Goal: Task Accomplishment & Management: Use online tool/utility

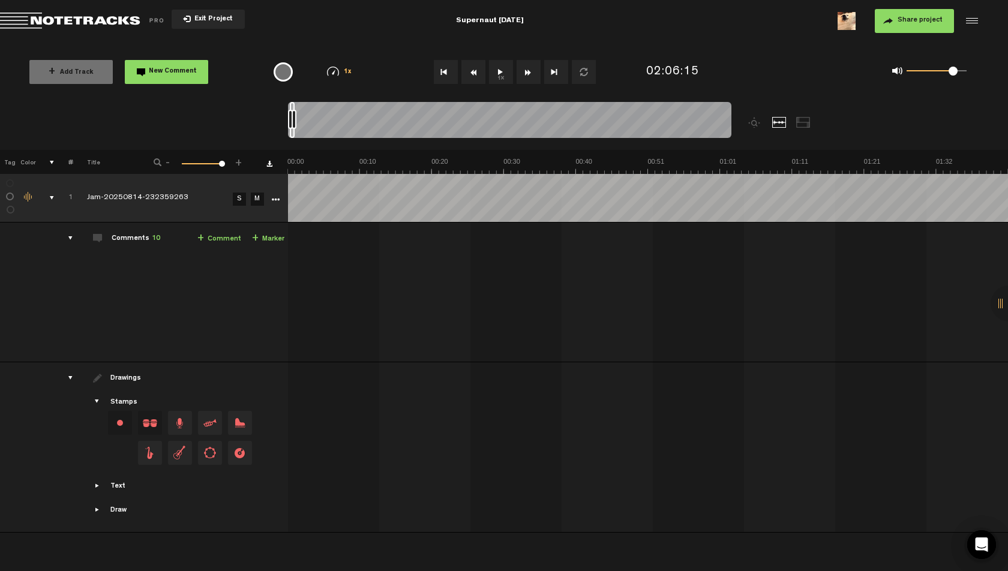
scroll to position [0, 53005]
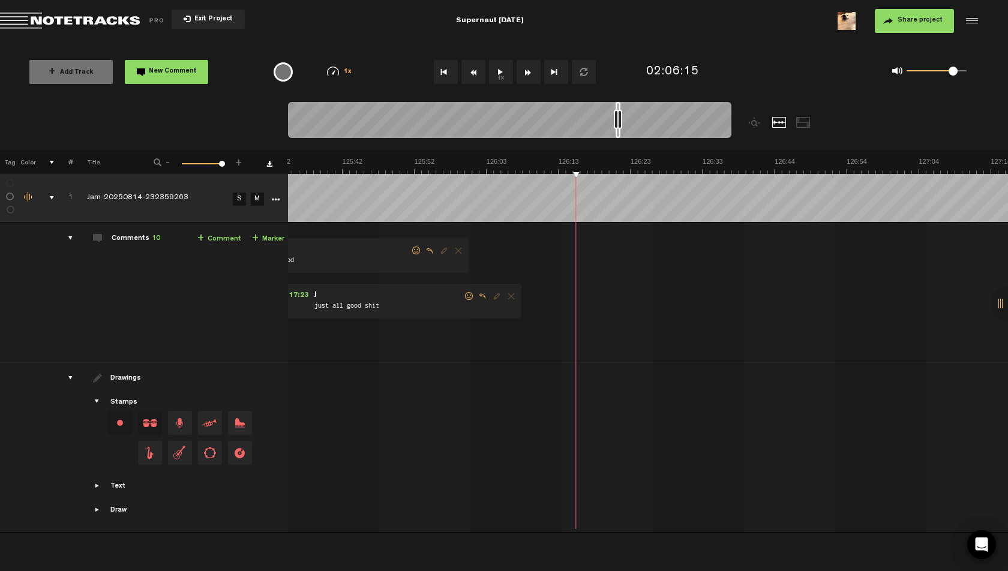
click at [16, 23] on span "Return to Project List" at bounding box center [84, 21] width 168 height 17
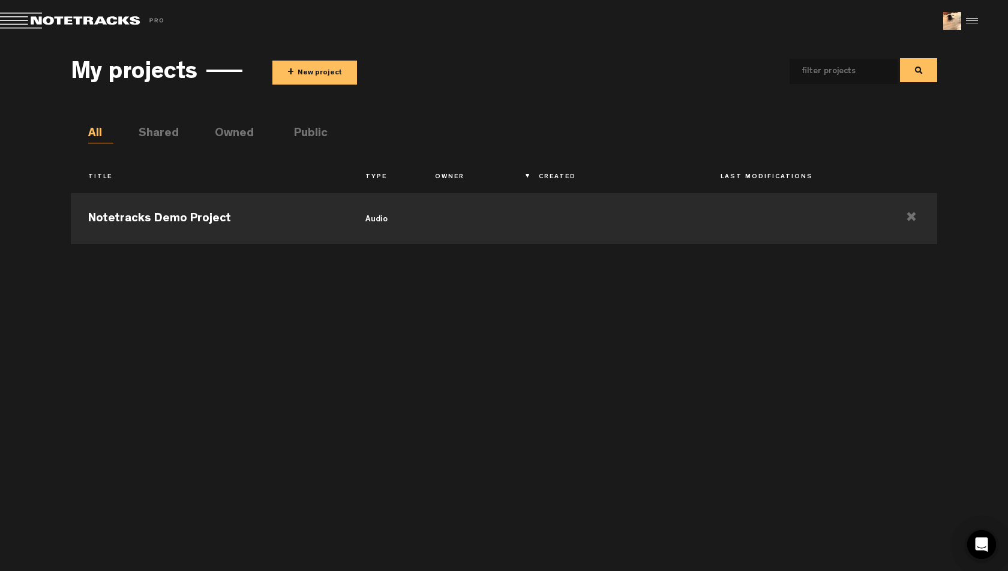
click at [146, 127] on li "Shared" at bounding box center [151, 134] width 25 height 18
click at [64, 119] on div "My projects + New project All Shared Owned Public Title Type Owner Created Last…" at bounding box center [504, 300] width 1008 height 517
click at [95, 135] on li "All" at bounding box center [100, 134] width 25 height 18
click at [154, 133] on li "Shared" at bounding box center [151, 134] width 25 height 18
click at [223, 129] on li "Owned" at bounding box center [227, 134] width 25 height 18
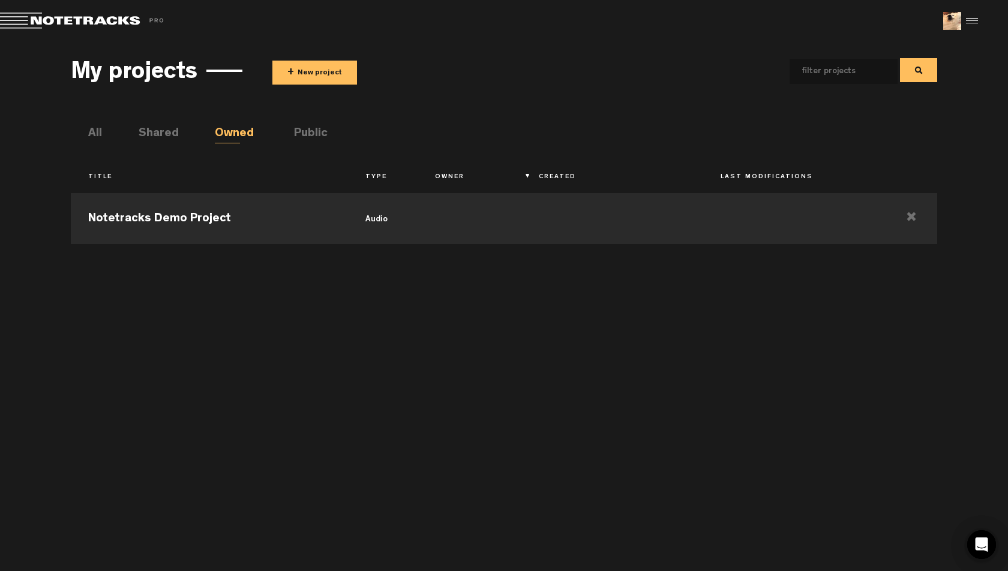
click at [300, 133] on li "Public" at bounding box center [306, 134] width 25 height 18
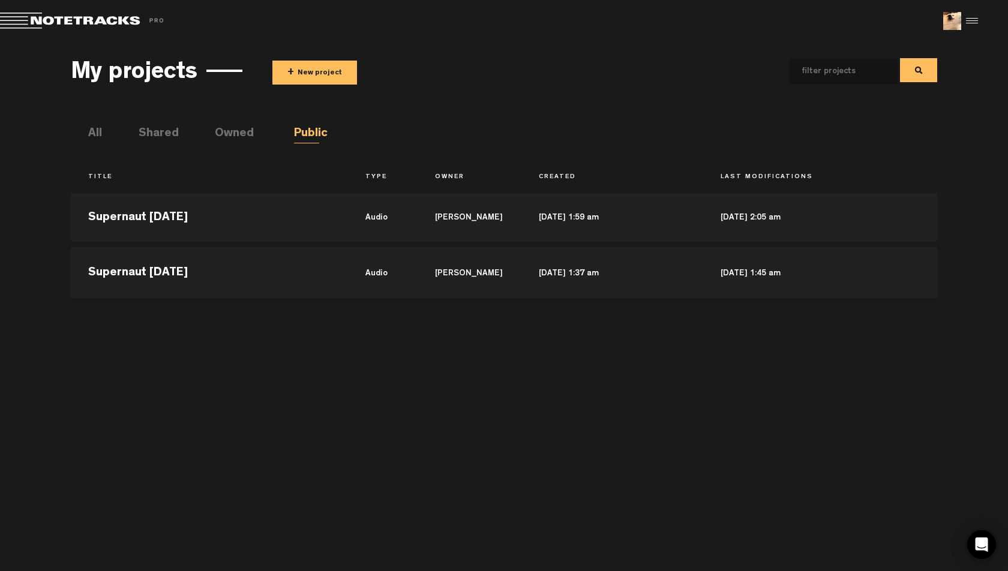
click at [532, 73] on span at bounding box center [734, 71] width 406 height 27
click at [473, 76] on span "+ New project" at bounding box center [402, 73] width 259 height 24
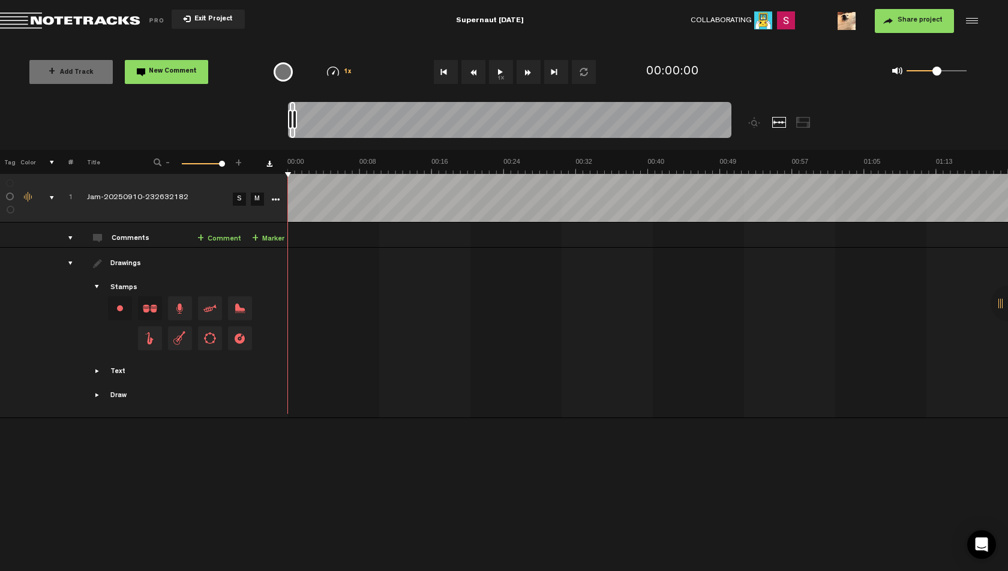
click at [513, 74] on button "1x" at bounding box center [501, 72] width 24 height 24
drag, startPoint x: 295, startPoint y: 116, endPoint x: 417, endPoint y: 124, distance: 122.1
click at [409, 124] on div at bounding box center [407, 119] width 5 height 19
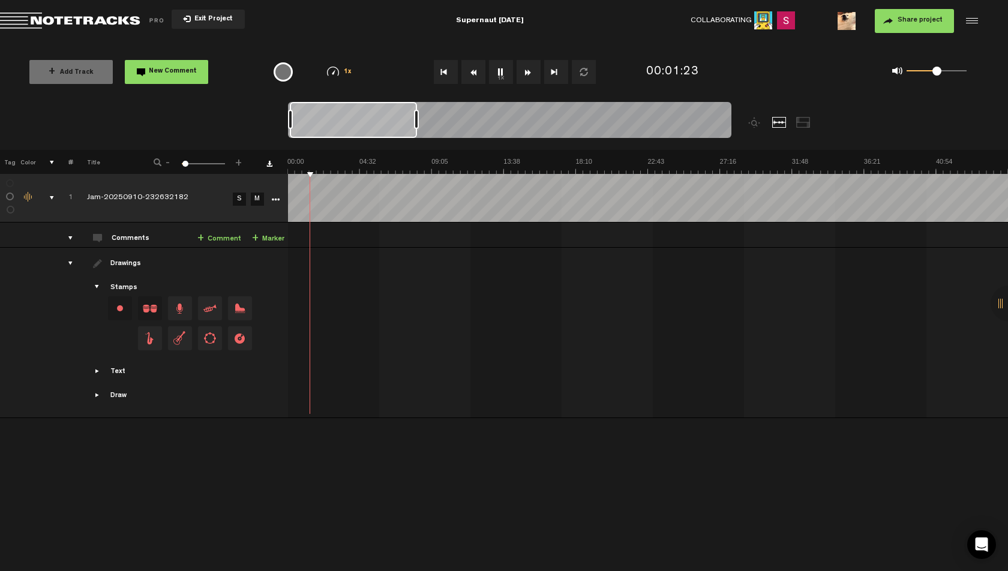
drag, startPoint x: 418, startPoint y: 119, endPoint x: 360, endPoint y: 115, distance: 58.3
click at [366, 115] on div at bounding box center [368, 119] width 5 height 19
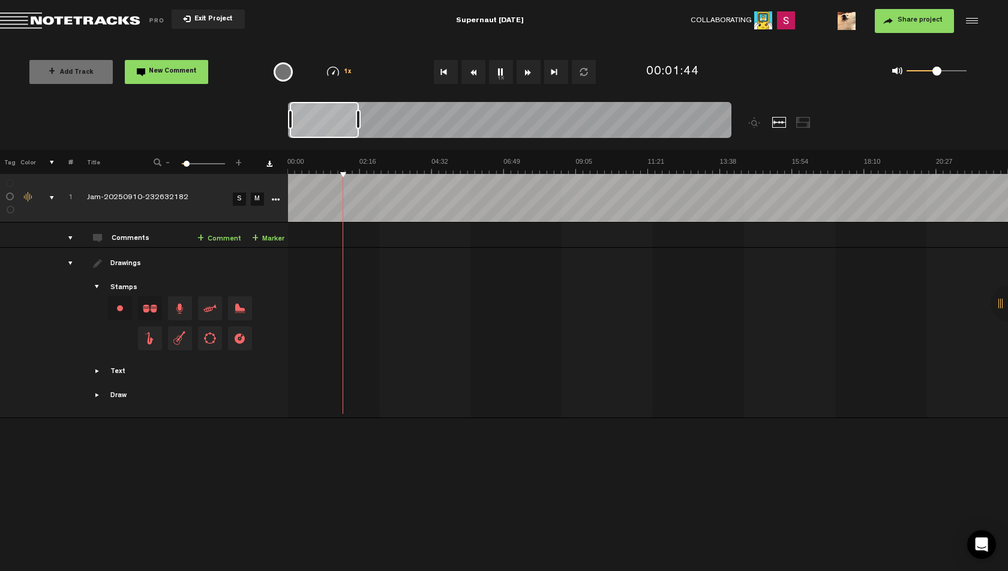
click at [228, 237] on link "+ Comment" at bounding box center [219, 239] width 44 height 14
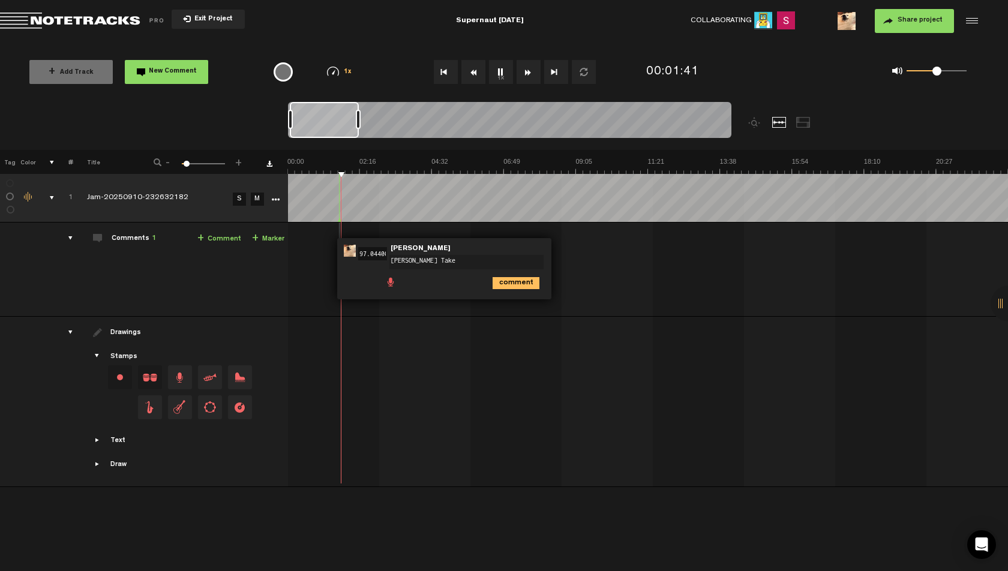
type textarea "Frieda Take 1"
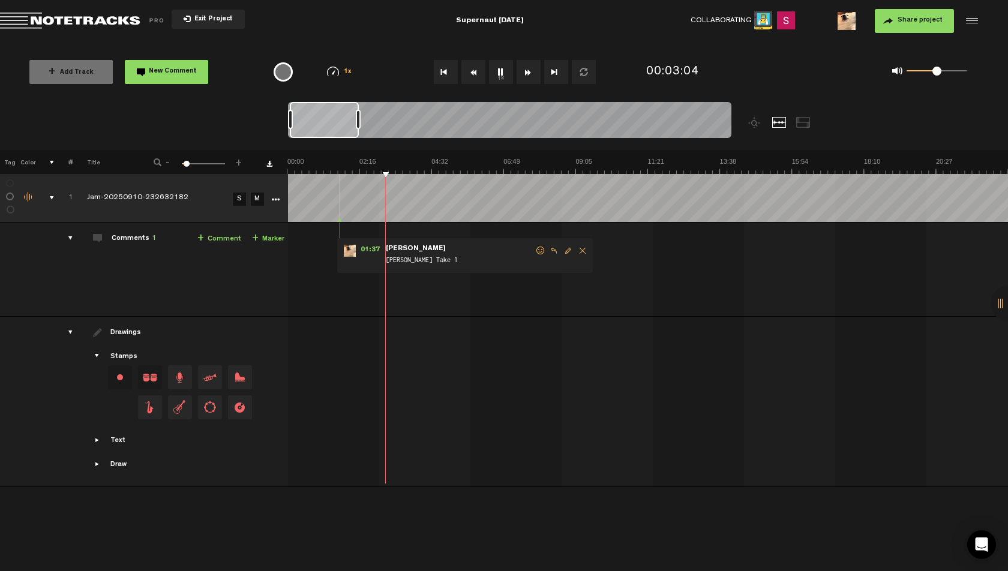
click at [507, 73] on button "1x" at bounding box center [501, 72] width 24 height 24
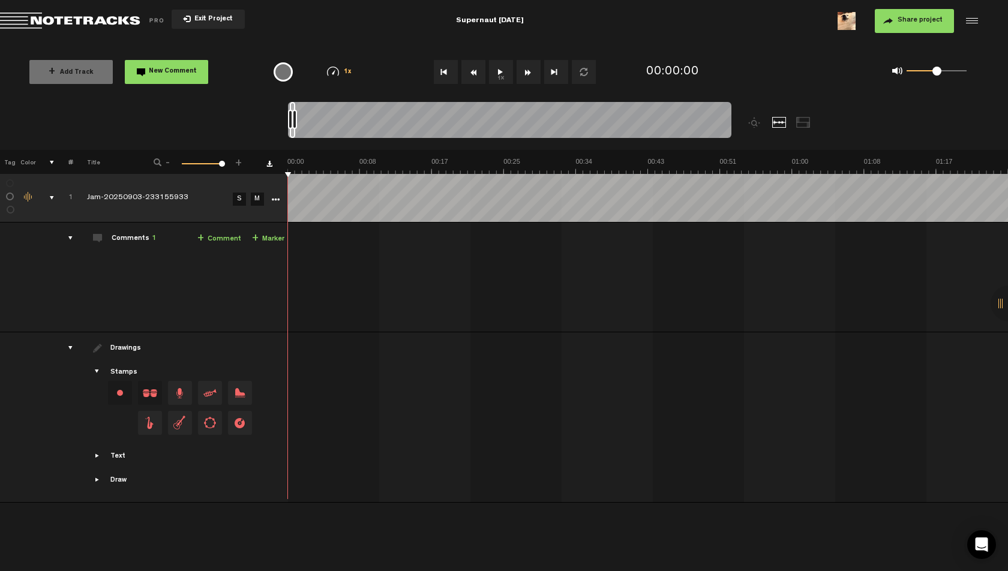
click at [359, 27] on md-toolbar "Exit Project Supernaut [DATE] Share project Save project" at bounding box center [504, 21] width 1008 height 42
click at [72, 238] on div "comments" at bounding box center [65, 238] width 19 height 12
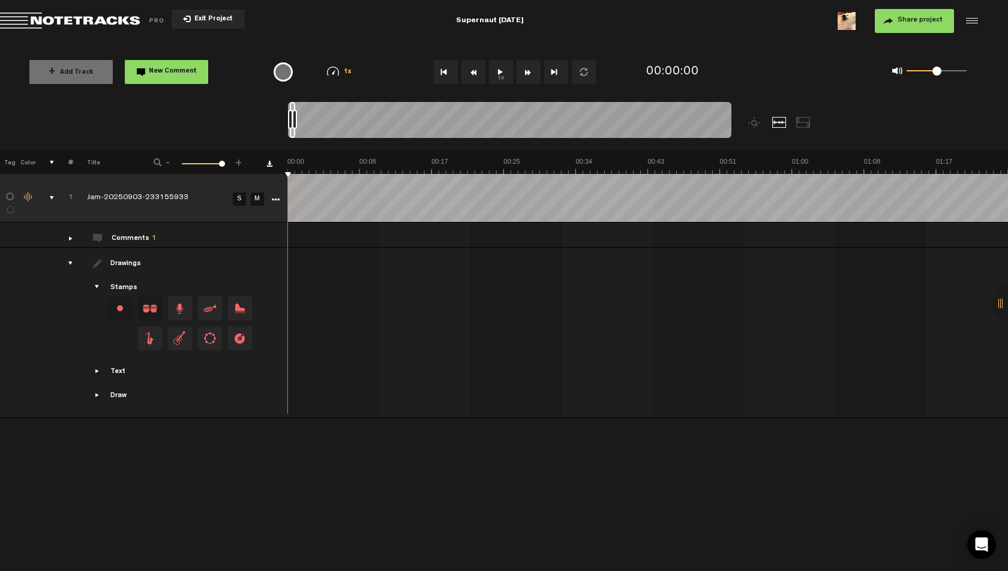
click at [72, 238] on div "comments" at bounding box center [65, 238] width 19 height 12
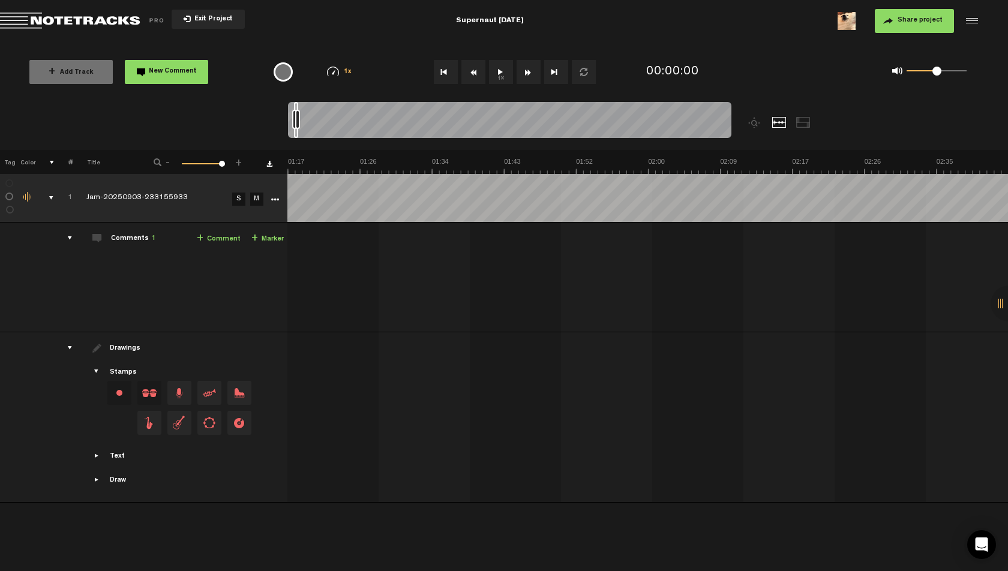
scroll to position [0, 1225]
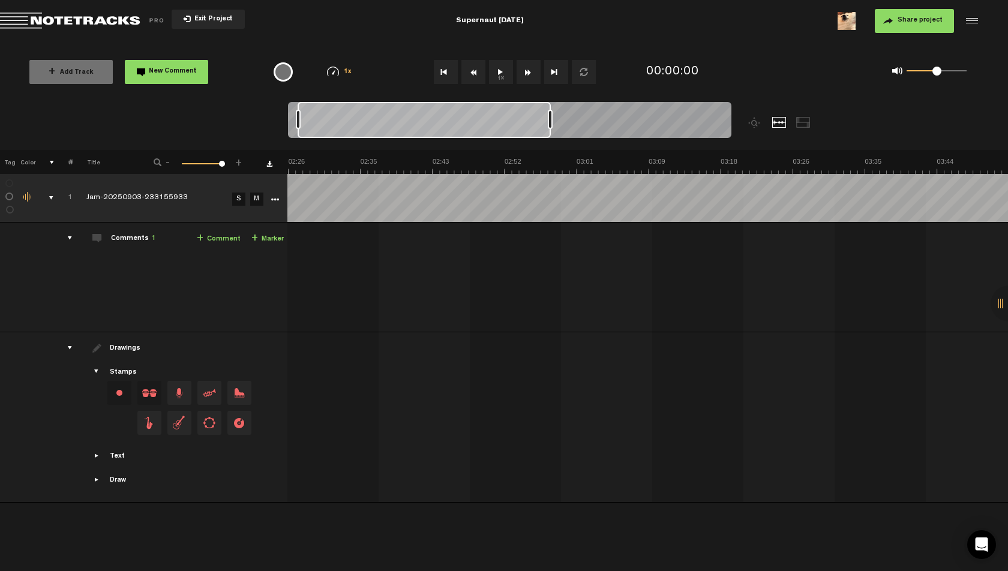
drag, startPoint x: 303, startPoint y: 119, endPoint x: 558, endPoint y: 119, distance: 254.5
click at [553, 119] on div at bounding box center [550, 119] width 5 height 19
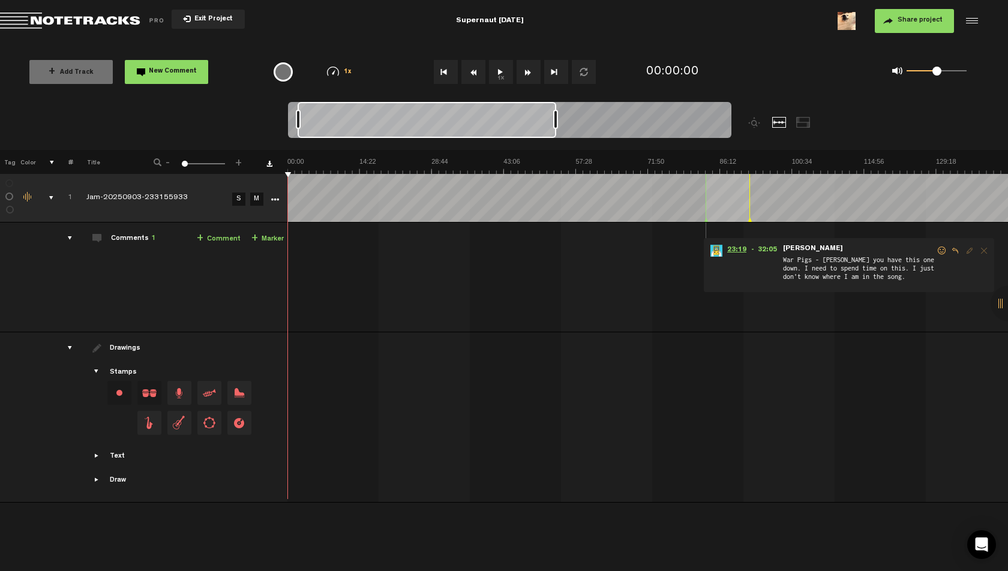
click at [737, 250] on span "23:19" at bounding box center [737, 251] width 29 height 12
click at [501, 72] on button "1x" at bounding box center [501, 72] width 24 height 24
click at [677, 35] on md-toolbar "Exit Project Supernaut [DATE] Share project Save project" at bounding box center [504, 21] width 1008 height 42
click at [501, 72] on button "1x" at bounding box center [501, 72] width 24 height 24
click at [935, 73] on span at bounding box center [934, 71] width 9 height 9
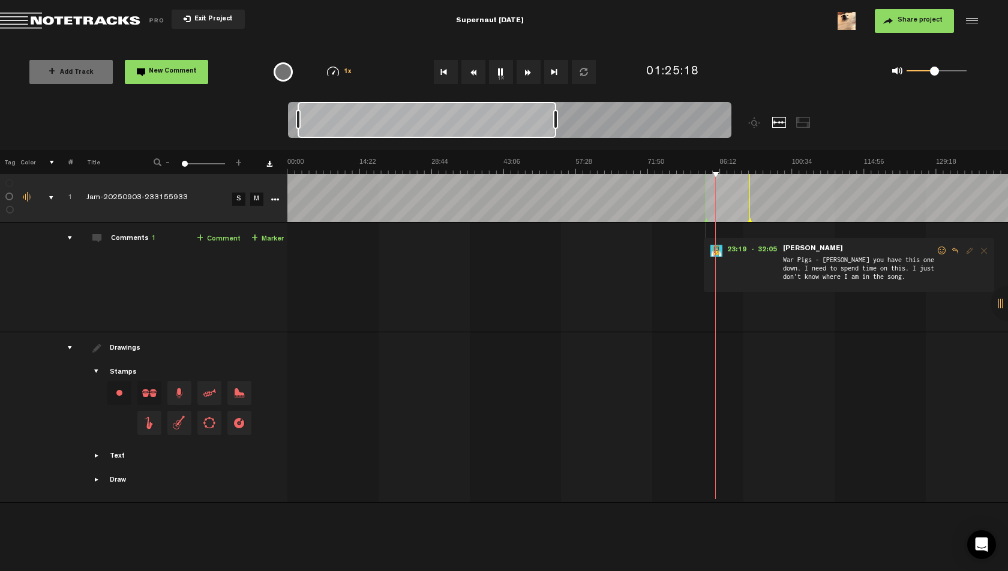
click at [713, 22] on div "Share project Save project" at bounding box center [816, 21] width 327 height 24
click at [722, 165] on img at bounding box center [648, 165] width 721 height 17
click at [727, 165] on img at bounding box center [648, 165] width 721 height 17
click at [724, 162] on img at bounding box center [648, 165] width 721 height 17
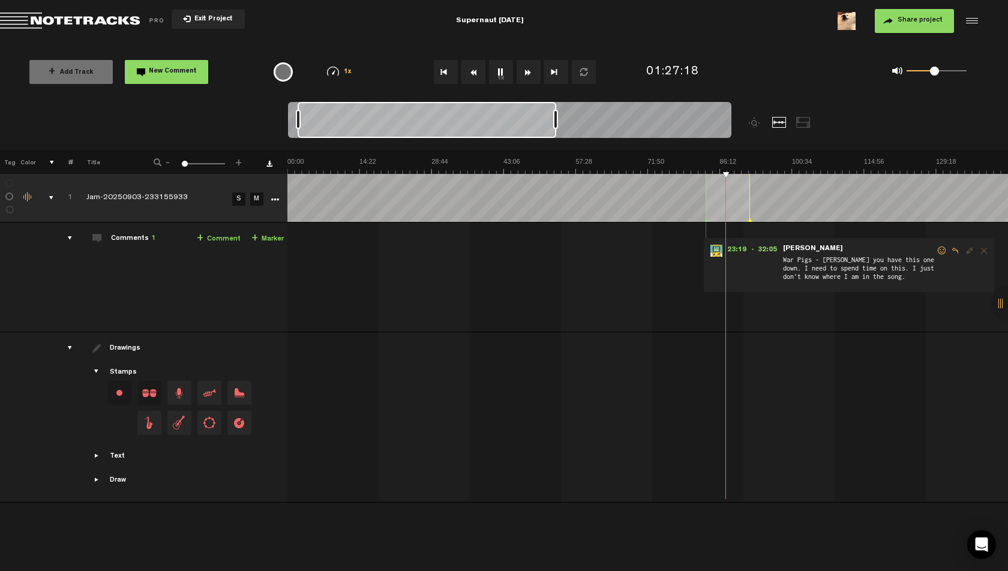
click at [500, 76] on button "1x" at bounding box center [501, 72] width 24 height 24
click at [343, 35] on md-toolbar "Exit Project Supernaut [DATE] Share project Save project" at bounding box center [504, 21] width 1008 height 42
click at [377, 38] on md-toolbar "Exit Project Supernaut [DATE] Share project Save project" at bounding box center [504, 21] width 1008 height 42
click at [809, 157] on th at bounding box center [648, 162] width 721 height 24
click at [810, 158] on img at bounding box center [648, 165] width 721 height 17
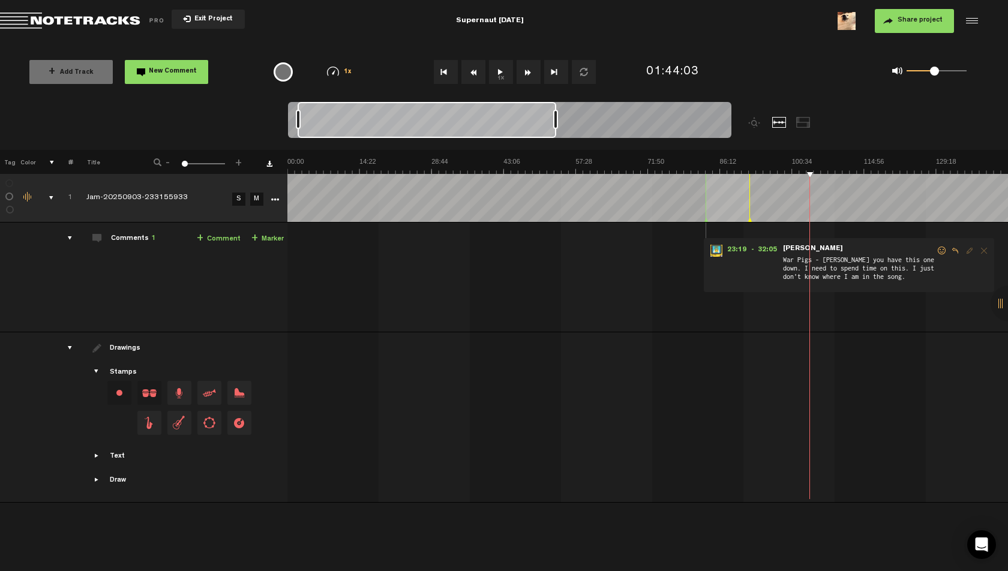
click at [499, 71] on button "1x" at bounding box center [501, 72] width 24 height 24
click at [827, 164] on img at bounding box center [648, 165] width 721 height 17
click at [840, 163] on img at bounding box center [648, 165] width 721 height 17
click at [503, 76] on button "1x" at bounding box center [501, 72] width 24 height 24
